Goal: Information Seeking & Learning: Learn about a topic

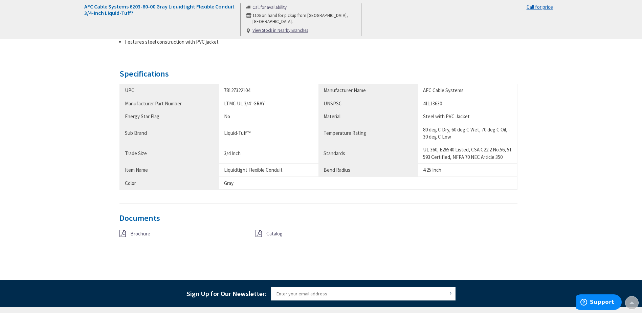
scroll to position [338, 0]
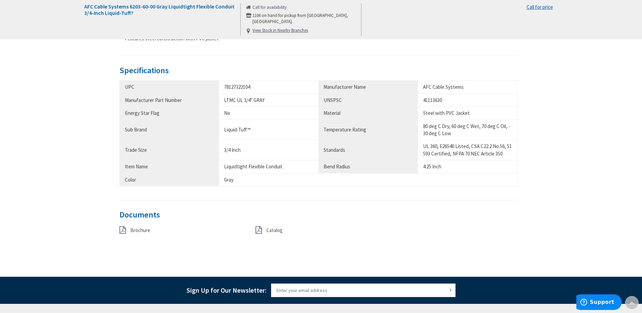
click at [145, 231] on span "Brochure" at bounding box center [140, 230] width 20 height 6
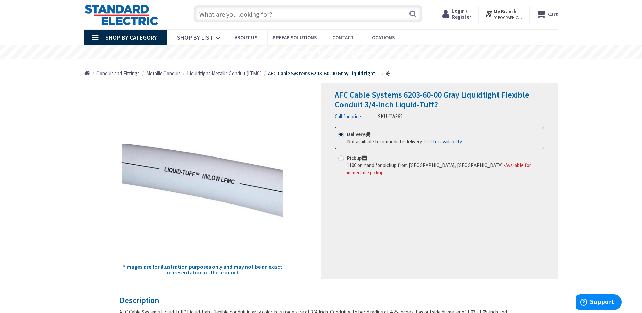
scroll to position [0, 0]
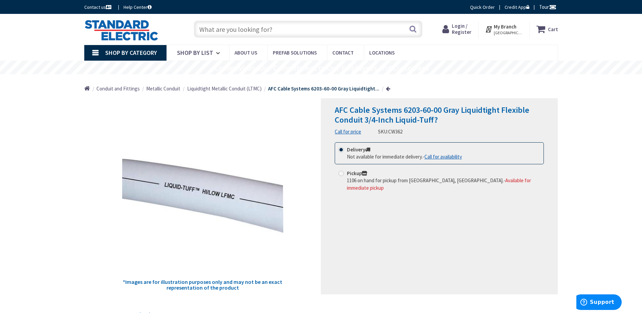
click at [442, 156] on link "Call for availability" at bounding box center [443, 156] width 38 height 7
click at [292, 153] on div "*Images are for illustration purposes only and may not be an exact representati…" at bounding box center [202, 196] width 237 height 196
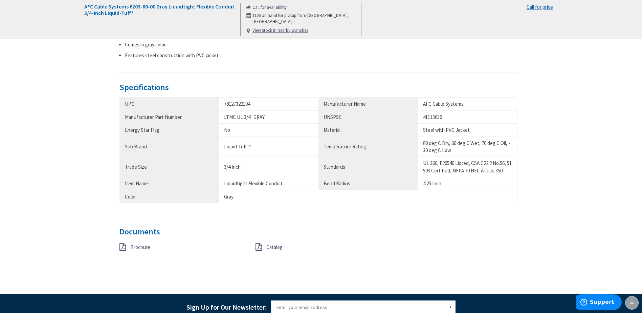
scroll to position [338, 0]
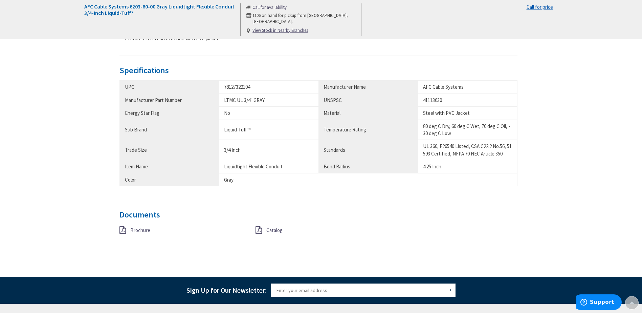
click at [136, 231] on span "Brochure" at bounding box center [140, 230] width 20 height 6
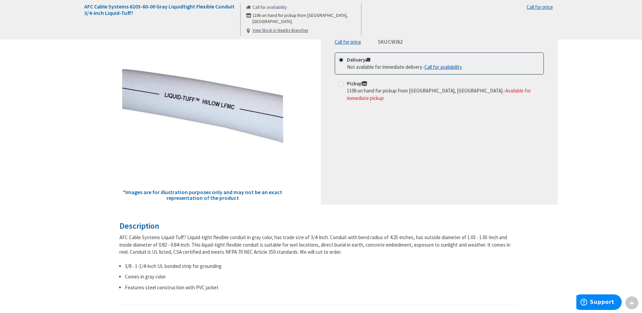
scroll to position [0, 0]
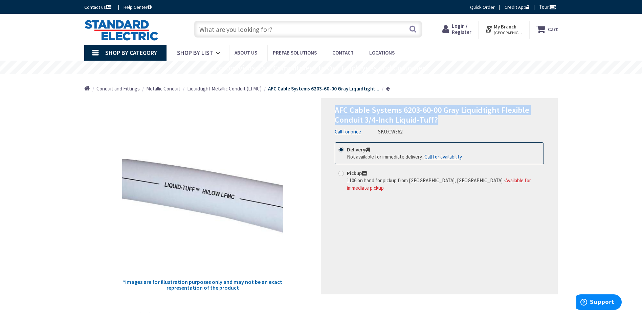
drag, startPoint x: 458, startPoint y: 118, endPoint x: 336, endPoint y: 103, distance: 123.4
click at [336, 103] on div "AFC Cable Systems 6203-60-00 Gray Liquidtight Flexible Conduit 3/4-Inch Liquid-…" at bounding box center [439, 196] width 237 height 196
click at [465, 119] on h1 "AFC Cable Systems 6203-60-00 Gray Liquidtight Flexible Conduit 3/4-Inch Liquid-…" at bounding box center [438, 115] width 209 height 20
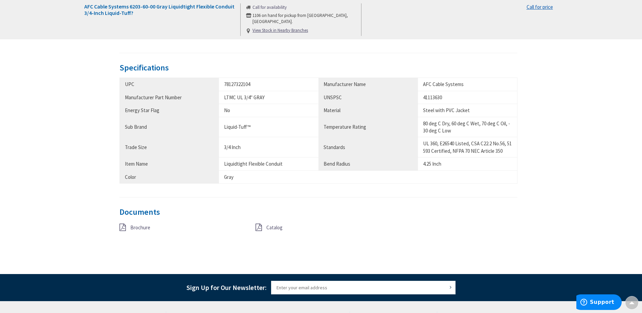
scroll to position [271, 0]
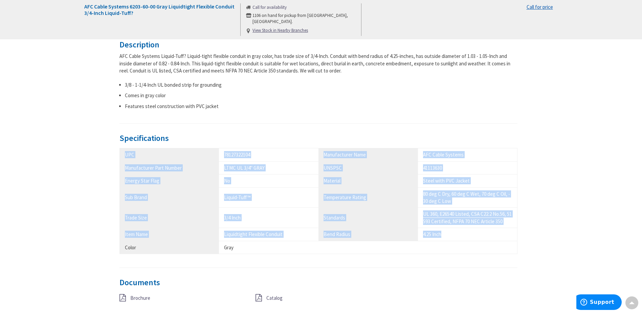
drag, startPoint x: 456, startPoint y: 233, endPoint x: 116, endPoint y: 153, distance: 349.2
click at [116, 153] on div "Description AFC Cable Systems Liquid-Tuff? Liquid-tight flexible conduit in gra…" at bounding box center [321, 184] width 484 height 288
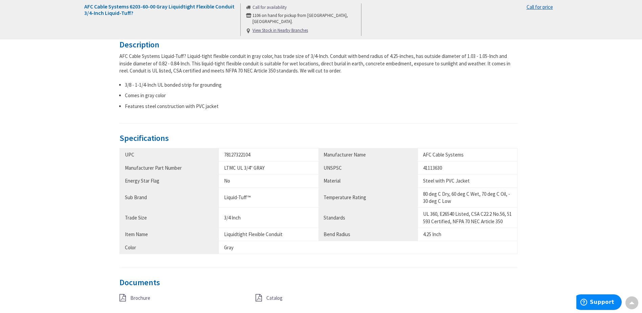
click at [276, 137] on h3 "Specifications" at bounding box center [318, 138] width 398 height 9
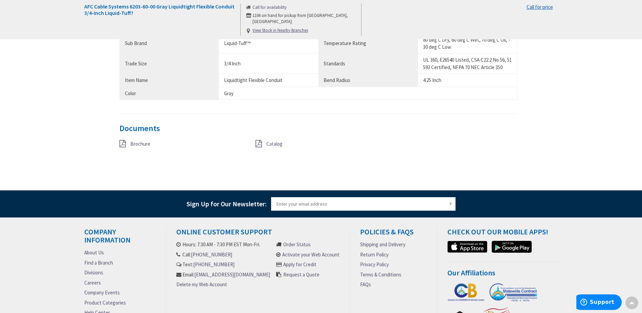
scroll to position [440, 0]
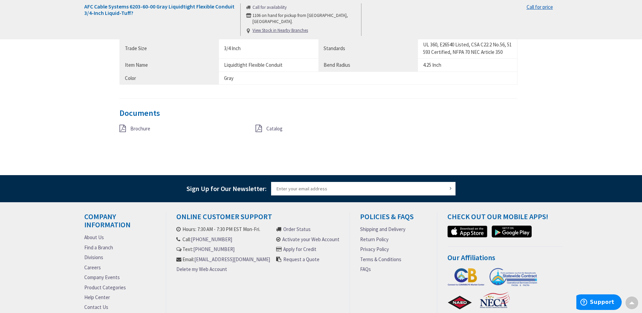
click at [275, 126] on span "Catalog" at bounding box center [274, 128] width 16 height 6
click at [309, 139] on div "Brochure Catalog" at bounding box center [318, 131] width 408 height 15
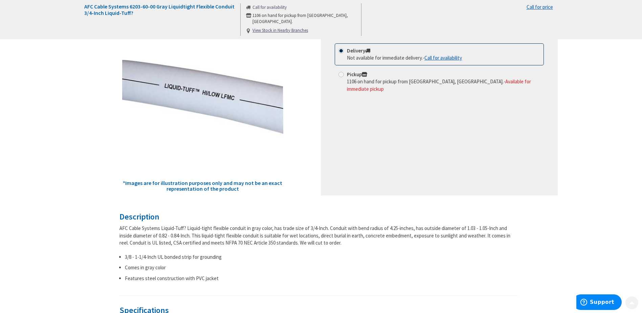
scroll to position [101, 0]
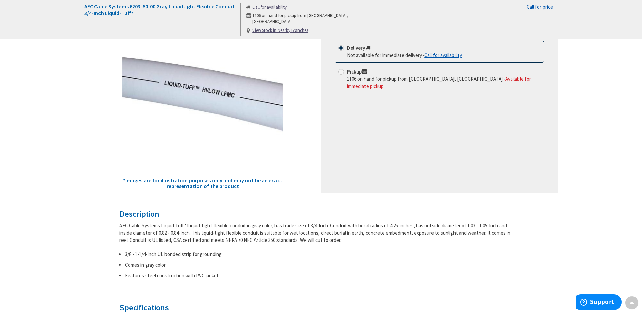
drag, startPoint x: 340, startPoint y: 239, endPoint x: 141, endPoint y: 213, distance: 201.2
click at [141, 213] on div "Description AFC Cable Systems Liquid-Tuff? Liquid-tight flexible conduit in gra…" at bounding box center [318, 250] width 398 height 83
drag, startPoint x: 141, startPoint y: 213, endPoint x: 139, endPoint y: 231, distance: 18.0
click at [139, 231] on div "AFC Cable Systems Liquid-Tuff? Liquid-tight flexible conduit in gray color, has…" at bounding box center [318, 233] width 398 height 22
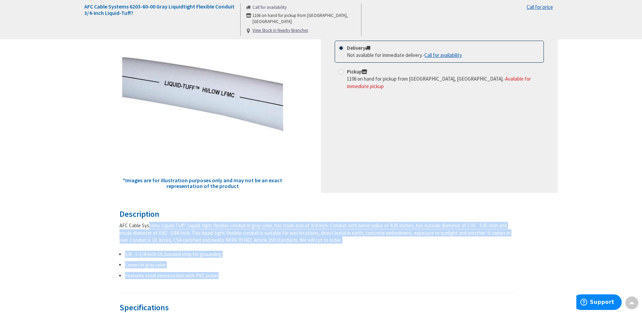
drag, startPoint x: 120, startPoint y: 225, endPoint x: 351, endPoint y: 276, distance: 237.1
click at [351, 276] on div "AFC Cable Systems Liquid-Tuff? Liquid-tight flexible conduit in gray color, has…" at bounding box center [318, 250] width 398 height 57
drag, startPoint x: 351, startPoint y: 276, endPoint x: 347, endPoint y: 275, distance: 4.1
click at [347, 275] on li "Features steel construction with PVC jacket" at bounding box center [321, 275] width 393 height 7
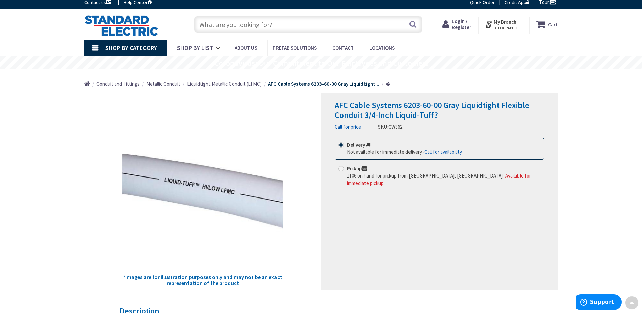
scroll to position [0, 0]
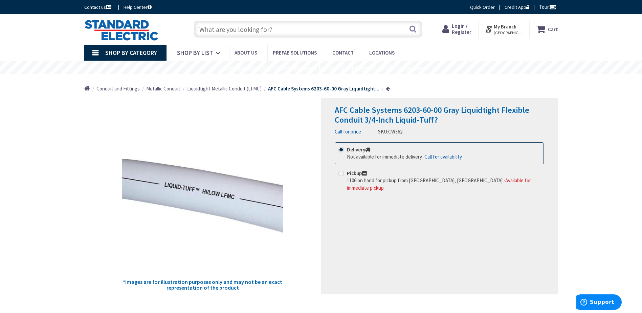
drag, startPoint x: 383, startPoint y: 131, endPoint x: 415, endPoint y: 131, distance: 32.1
click at [415, 131] on div "AFC Cable Systems 6203-60-00 Gray Liquidtight Flexible Conduit 3/4-Inch Liquid-…" at bounding box center [438, 120] width 209 height 30
drag, startPoint x: 404, startPoint y: 130, endPoint x: 388, endPoint y: 130, distance: 16.6
click at [388, 130] on div "AFC Cable Systems 6203-60-00 Gray Liquidtight Flexible Conduit 3/4-Inch Liquid-…" at bounding box center [438, 120] width 209 height 30
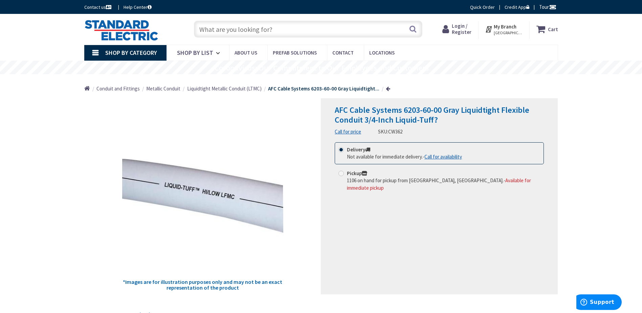
drag, startPoint x: 388, startPoint y: 130, endPoint x: 391, endPoint y: 138, distance: 9.0
click at [391, 138] on div "AFC Cable Systems 6203-60-00 Gray Liquidtight Flexible Conduit 3/4-Inch Liquid-…" at bounding box center [439, 196] width 237 height 196
click at [445, 157] on link "Call for availability" at bounding box center [443, 156] width 38 height 7
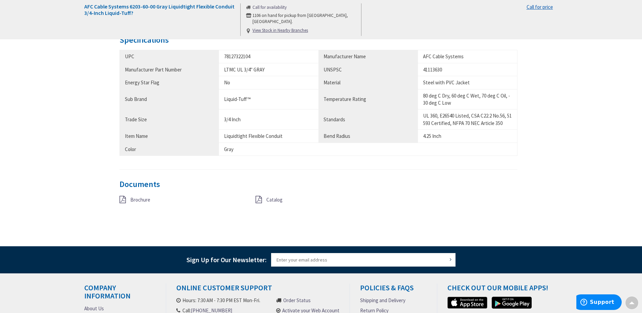
scroll to position [372, 0]
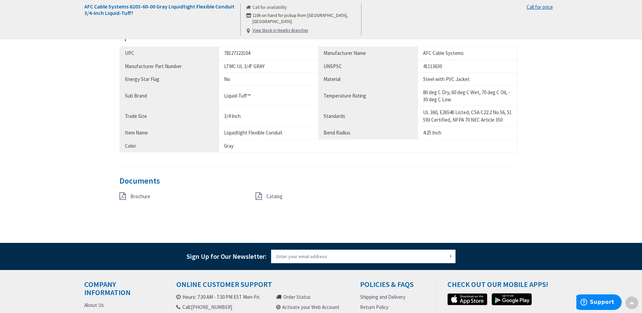
click at [143, 198] on span "Brochure" at bounding box center [140, 196] width 20 height 6
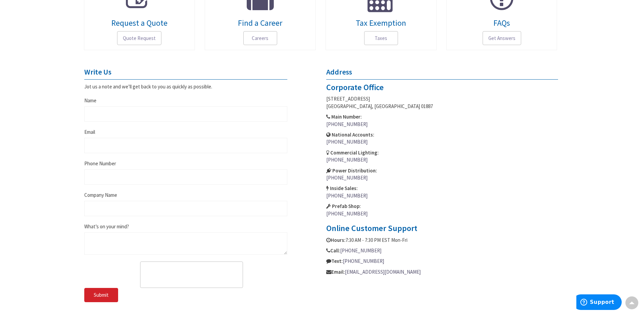
scroll to position [237, 0]
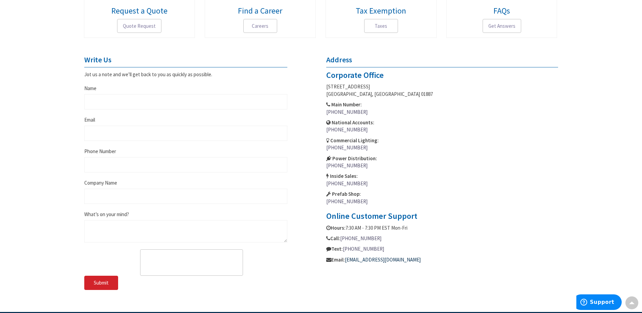
drag, startPoint x: 345, startPoint y: 258, endPoint x: 431, endPoint y: 258, distance: 85.6
click at [431, 258] on p "Email: customersupport@standardelectric.com" at bounding box center [442, 259] width 232 height 7
drag, startPoint x: 431, startPoint y: 258, endPoint x: 419, endPoint y: 259, distance: 11.9
copy link "[EMAIL_ADDRESS][DOMAIN_NAME]"
click at [462, 170] on address "Corporate Office 14 Jewel Drive, Suite 1 Wilmington, MA 01887 Main Number: (978…" at bounding box center [442, 138] width 232 height 134
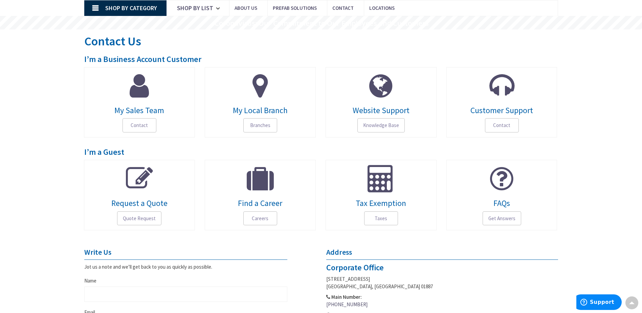
scroll to position [0, 0]
